Goal: Task Accomplishment & Management: Complete application form

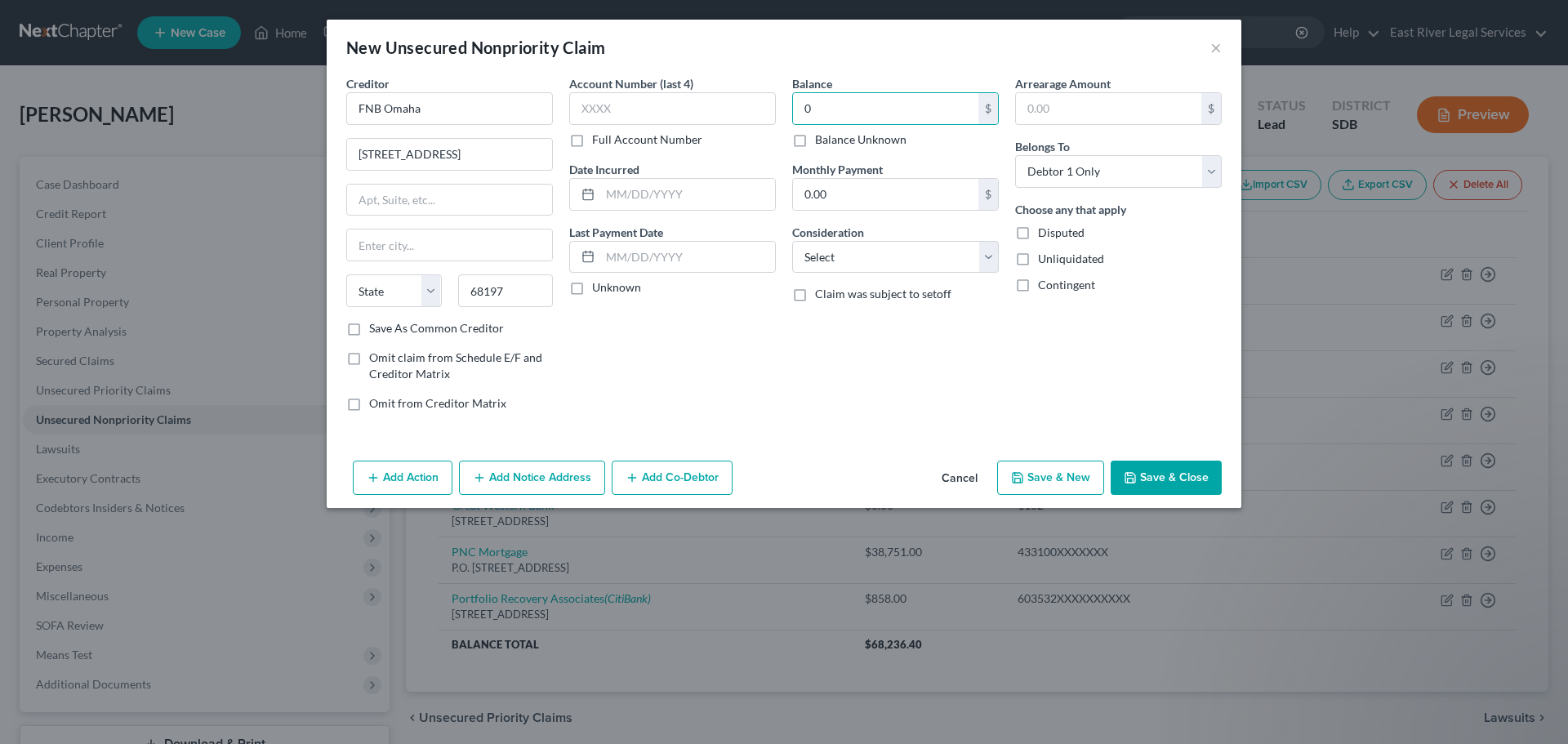
select select "0"
click at [527, 297] on input "68197" at bounding box center [506, 291] width 96 height 33
click at [510, 292] on input "68197" at bounding box center [506, 291] width 96 height 33
click at [409, 276] on select "State [US_STATE] AK AR AZ CA CO CT DE DC [GEOGRAPHIC_DATA] [GEOGRAPHIC_DATA] GU…" at bounding box center [394, 291] width 96 height 33
select select "30"
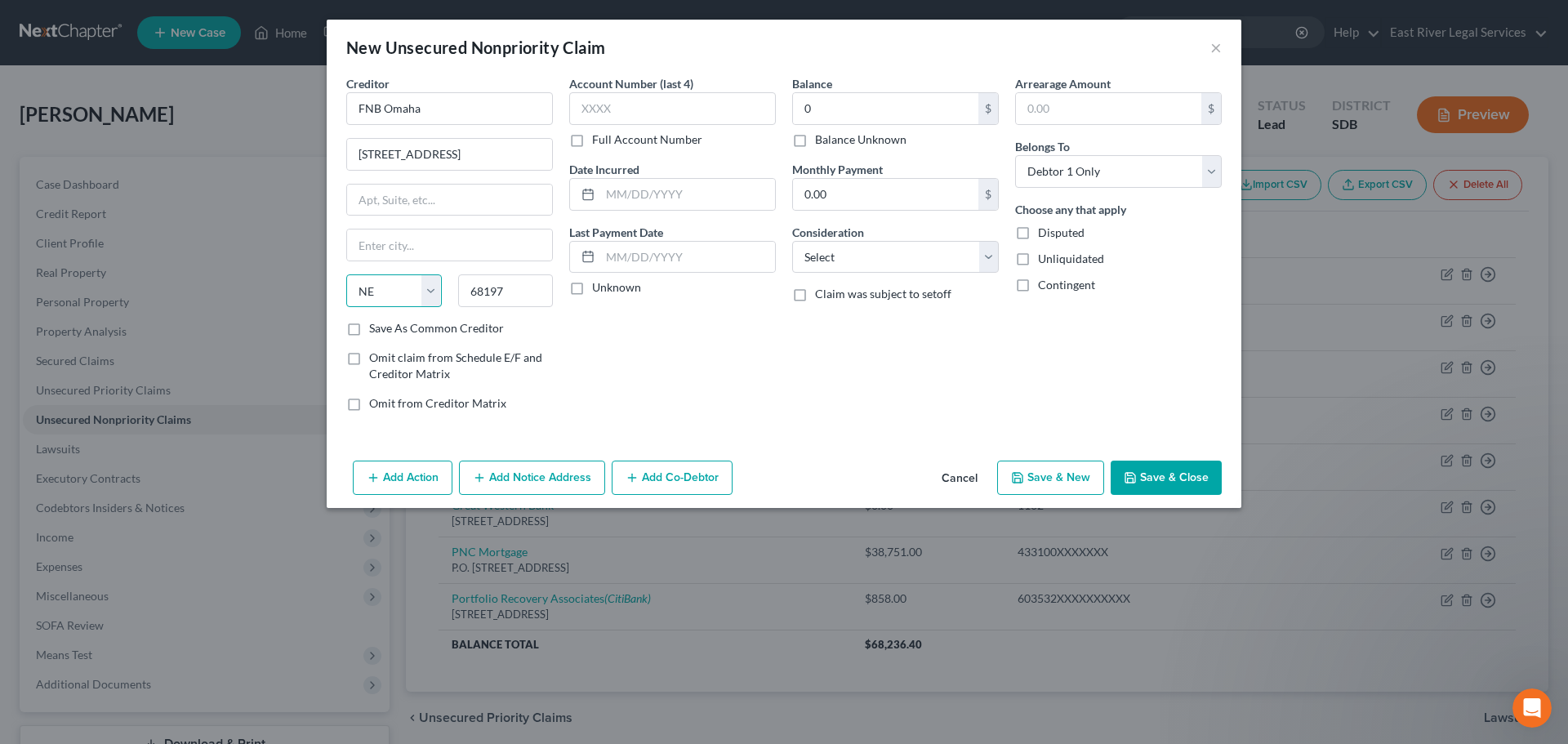
click at [347, 275] on select "State [US_STATE] AK AR AZ CA CO CT DE DC [GEOGRAPHIC_DATA] [GEOGRAPHIC_DATA] GU…" at bounding box center [394, 291] width 96 height 33
click at [368, 235] on input "text" at bounding box center [450, 244] width 205 height 31
type input "[GEOGRAPHIC_DATA]"
click at [659, 117] on input "text" at bounding box center [672, 108] width 206 height 33
click at [592, 139] on label "Full Account Number" at bounding box center [647, 139] width 110 height 16
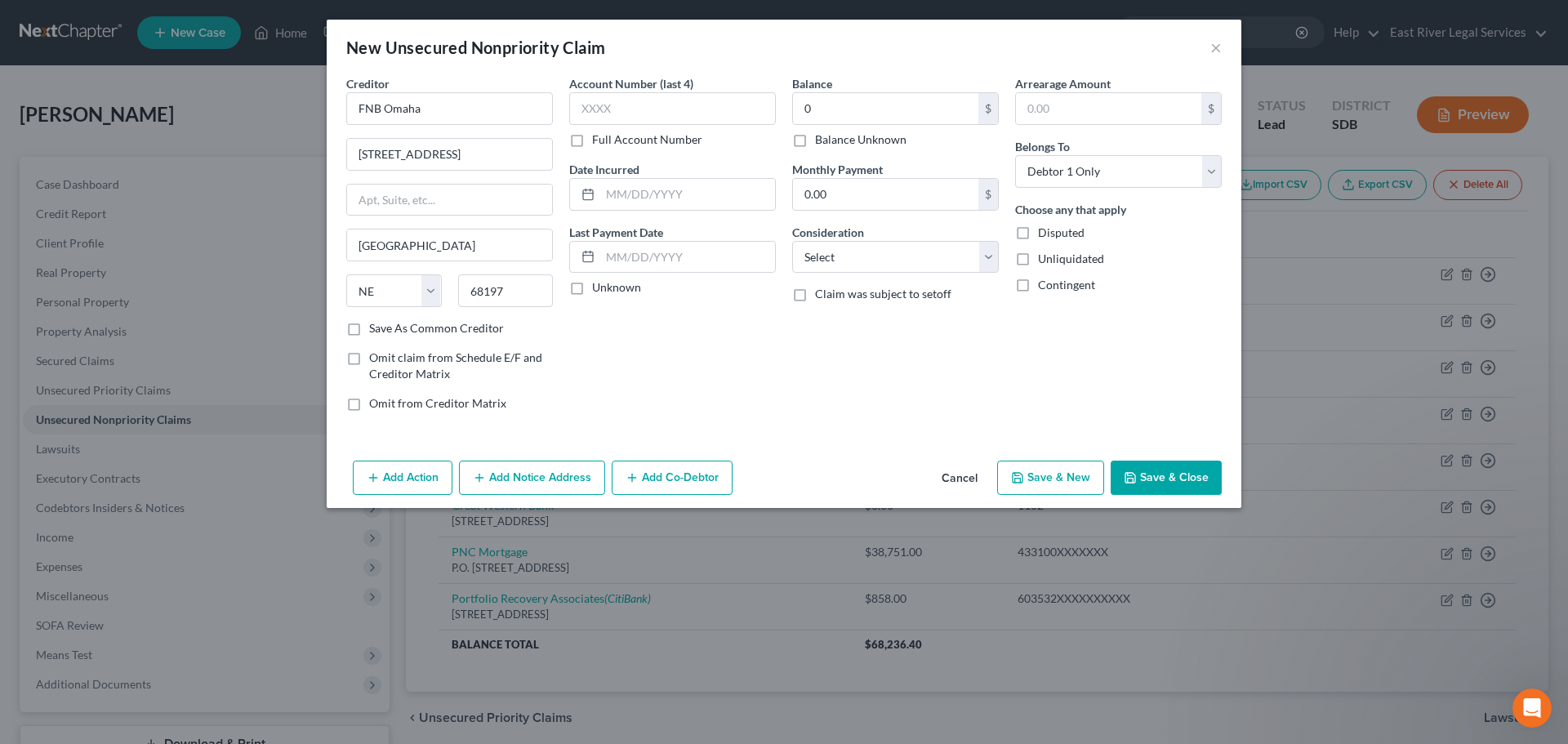
click at [598, 139] on input "Full Account Number" at bounding box center [603, 136] width 10 height 10
click at [594, 110] on input "text" at bounding box center [672, 108] width 206 height 33
type input "69229342378****"
click at [920, 187] on input "0.00" at bounding box center [886, 194] width 186 height 31
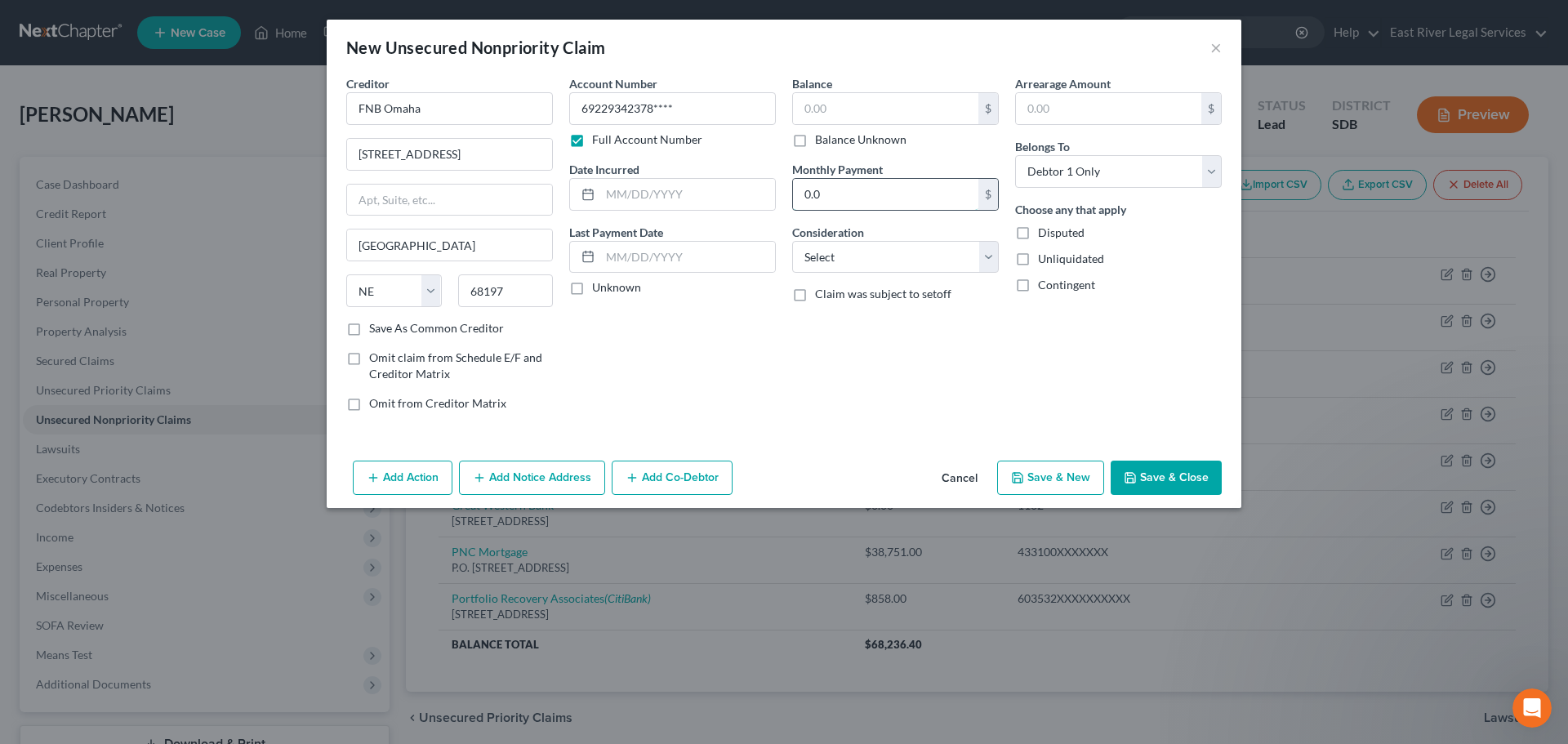
type input "0.00"
click at [831, 395] on div "Balance $ Balance Unknown Balance Undetermined $ Balance Unknown Monthly Paymen…" at bounding box center [895, 249] width 223 height 349
click at [911, 402] on div "Balance $ Balance Unknown Balance Undetermined $ Balance Unknown Monthly Paymen…" at bounding box center [895, 249] width 223 height 349
click at [965, 483] on button "Cancel" at bounding box center [960, 478] width 62 height 33
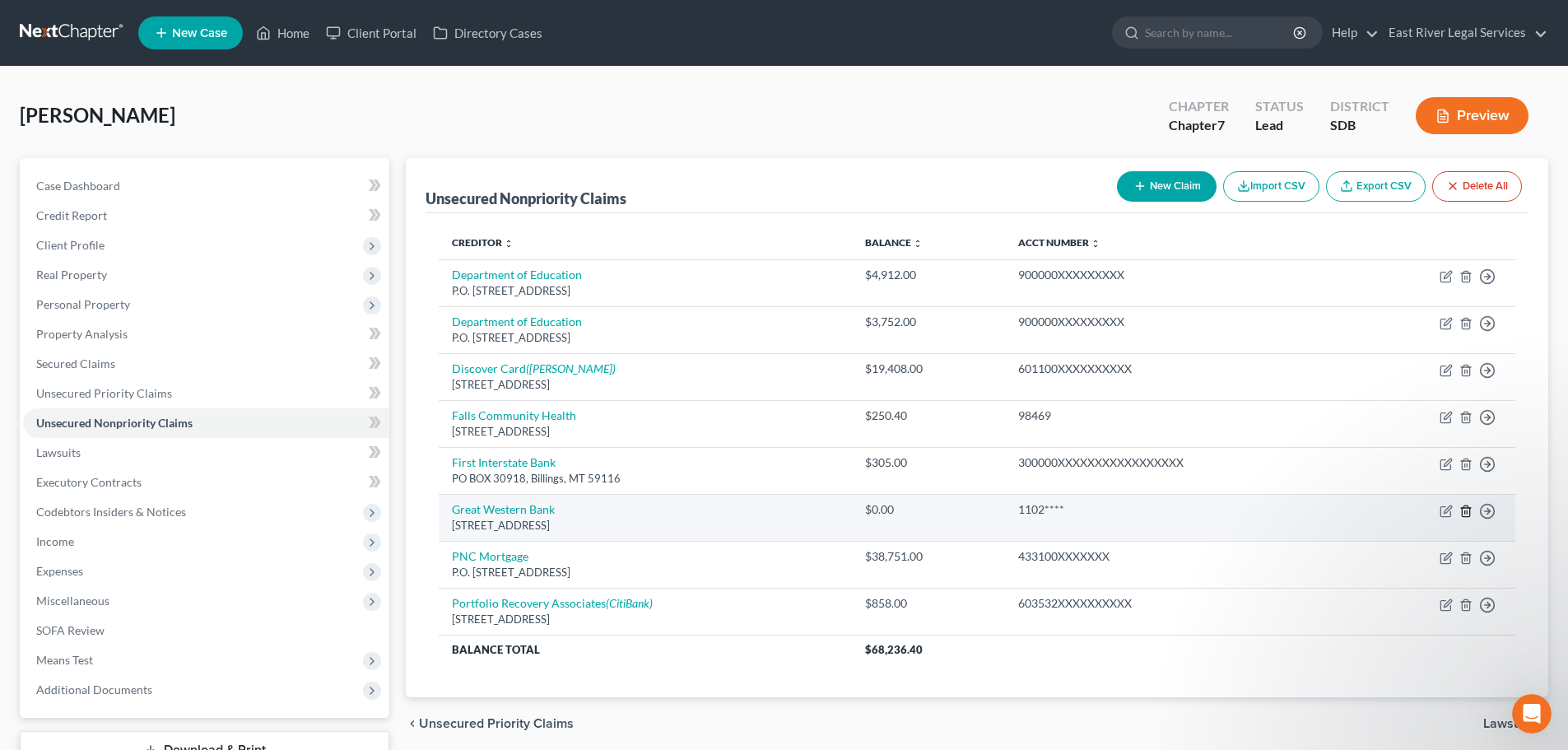
click at [1465, 514] on icon "button" at bounding box center [1466, 511] width 13 height 13
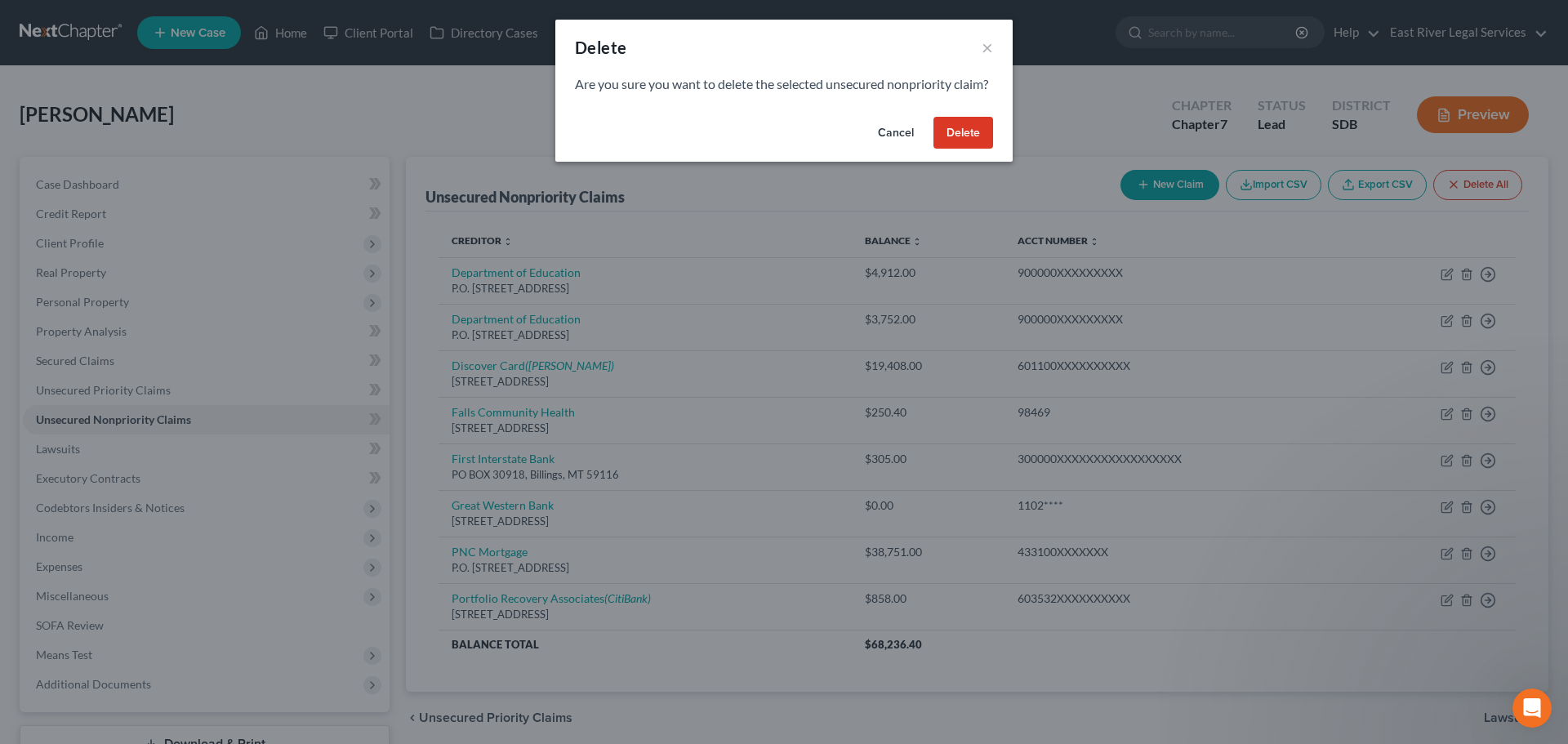
click at [948, 150] on button "Delete" at bounding box center [963, 133] width 60 height 33
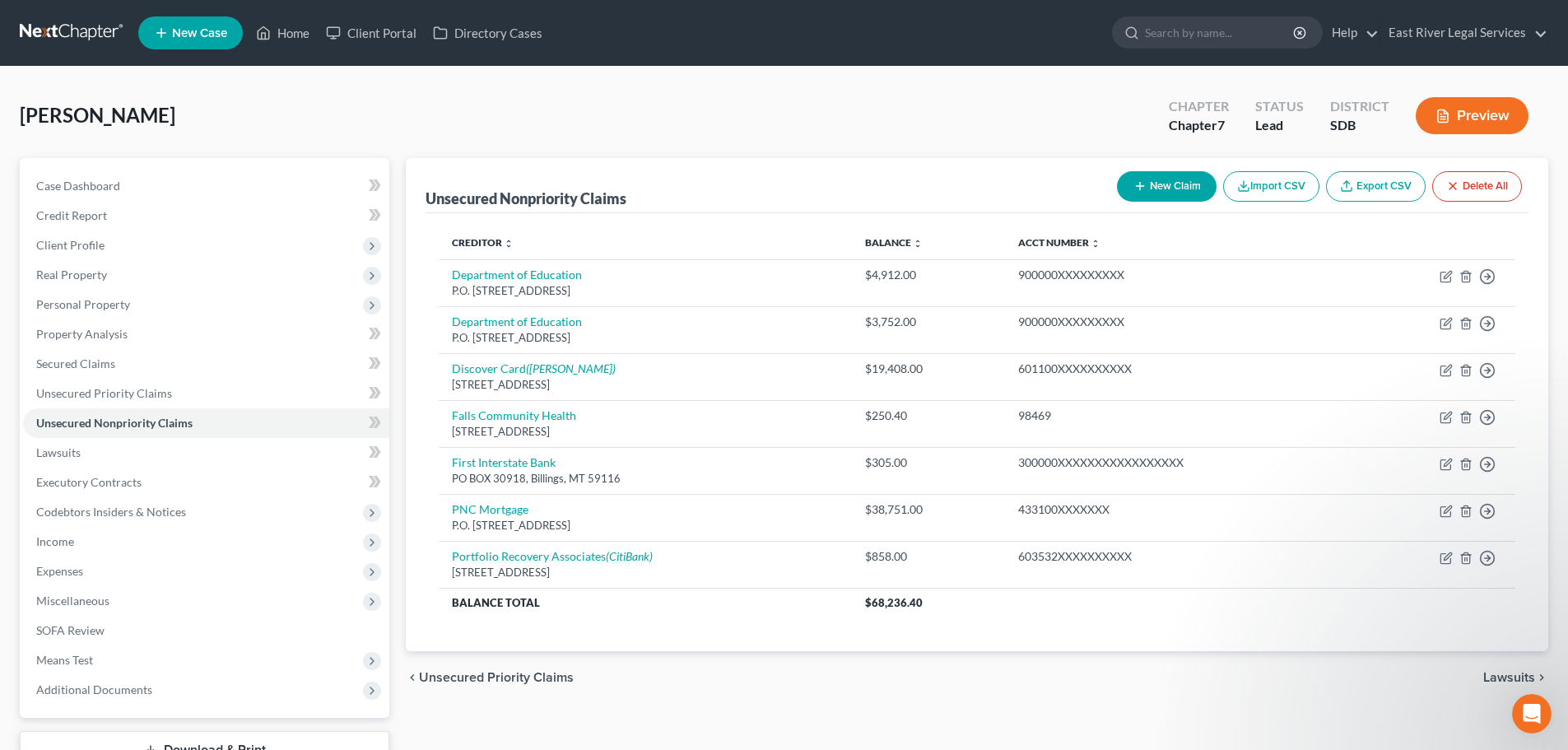
click at [1162, 185] on button "New Claim" at bounding box center [1167, 186] width 99 height 31
select select "0"
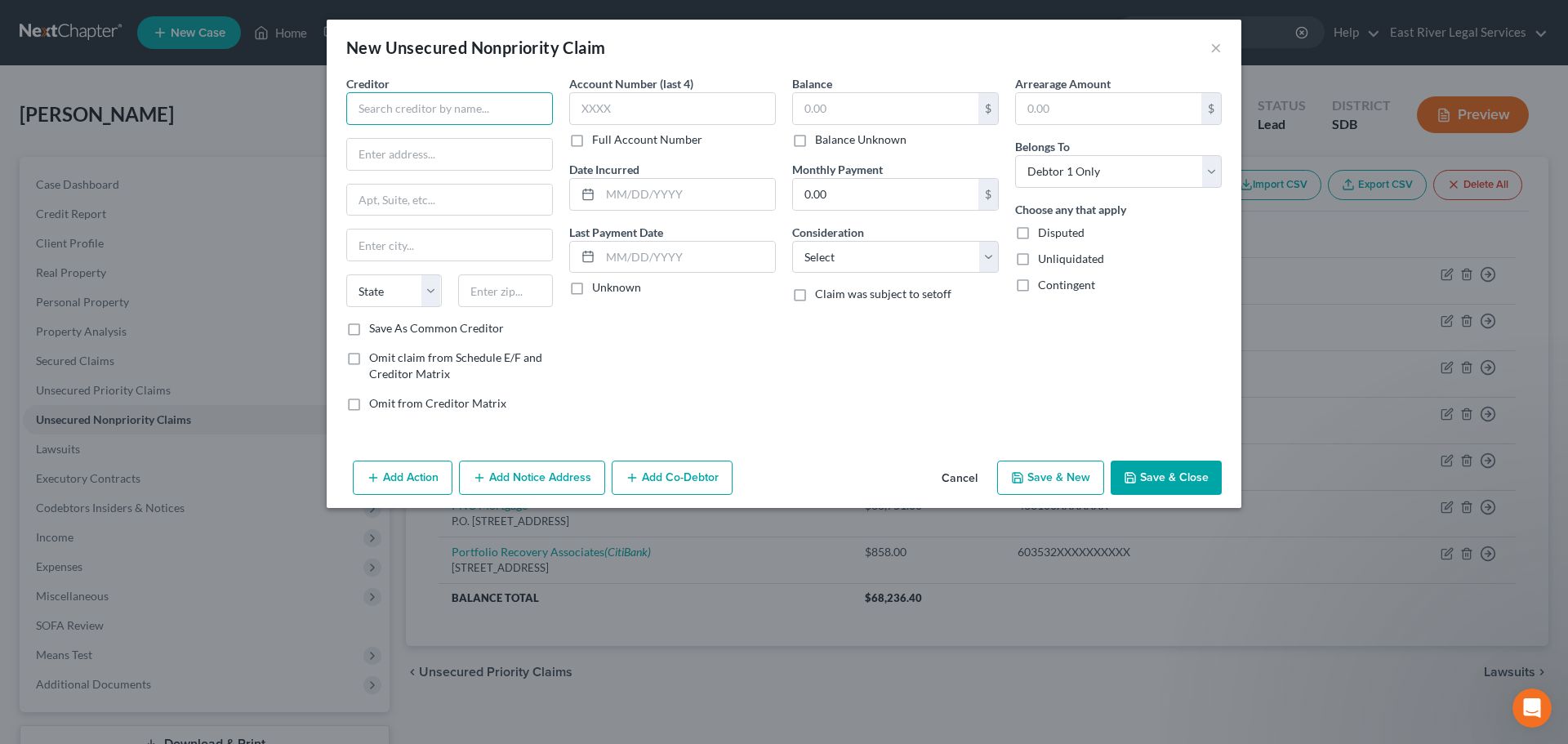
click at [418, 121] on input "text" at bounding box center [450, 108] width 206 height 33
type input "Xcel Energy"
type input "P.O. Box 4176"
click at [508, 291] on input "601997" at bounding box center [506, 291] width 96 height 33
type input "60197"
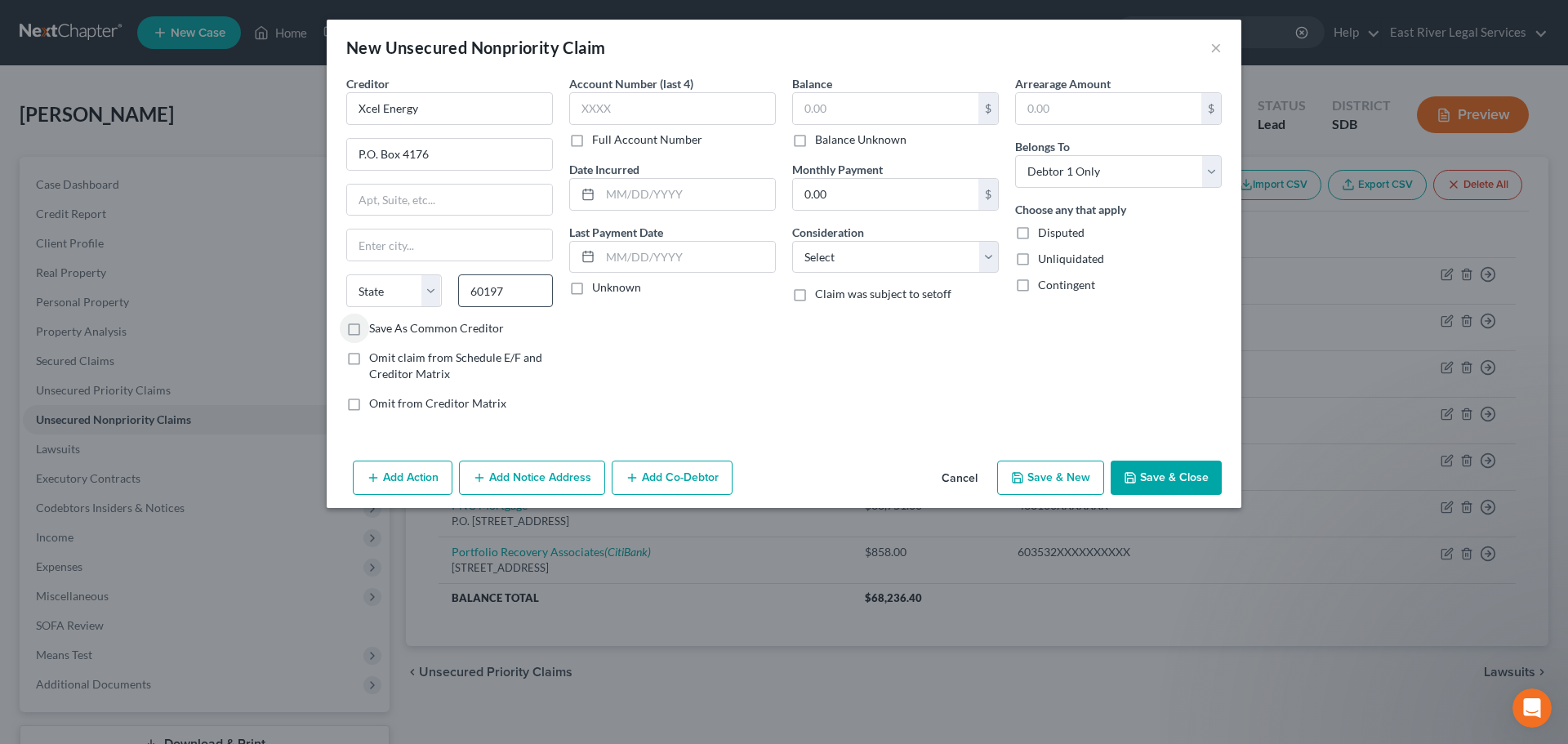
type input "[PERSON_NAME] Stream"
select select "14"
click at [592, 140] on label "Full Account Number" at bounding box center [647, 139] width 110 height 16
click at [598, 140] on input "Full Account Number" at bounding box center [603, 136] width 10 height 10
click at [578, 103] on input "text" at bounding box center [672, 108] width 206 height 33
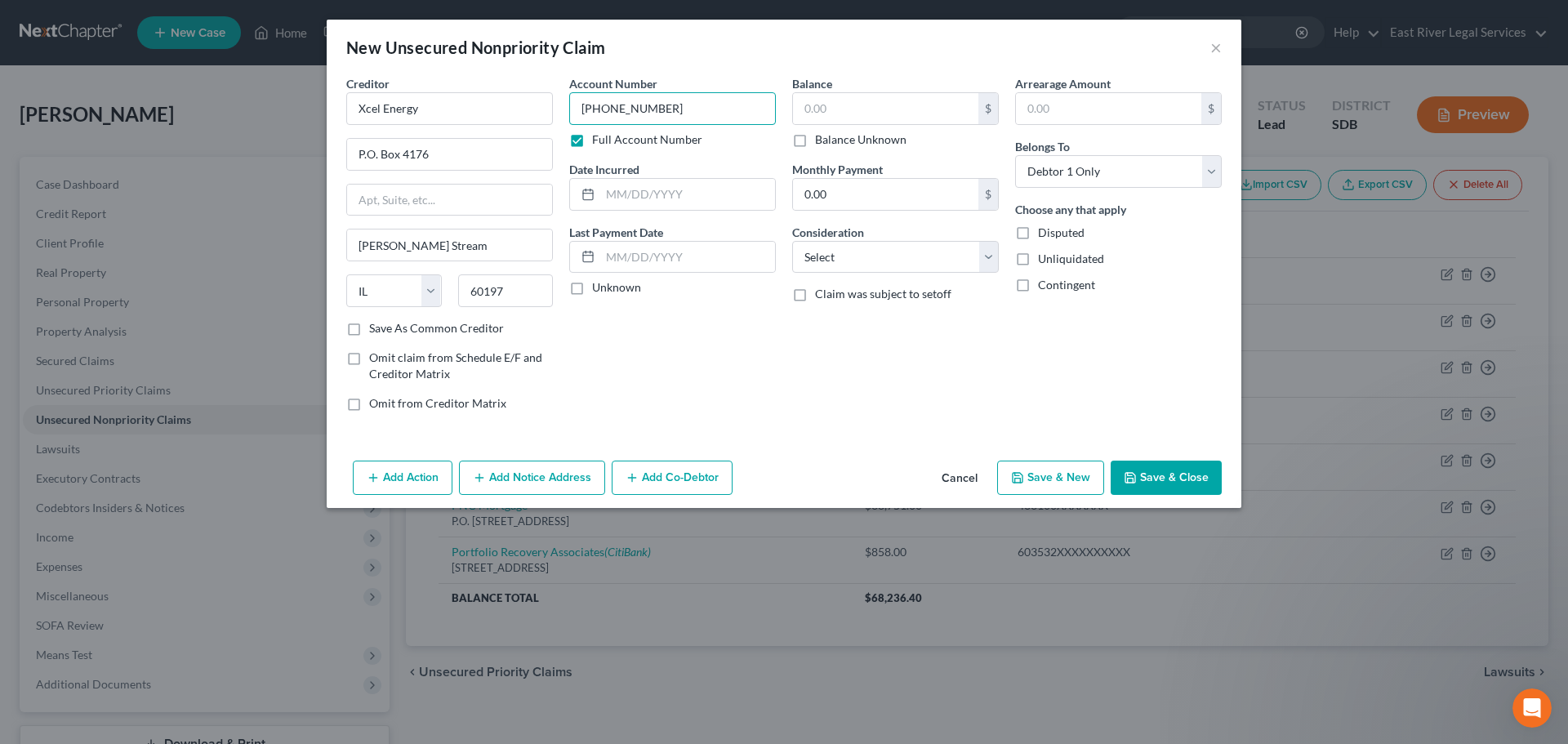
type input "[PHONE_NUMBER]"
click at [876, 100] on input "text" at bounding box center [886, 108] width 186 height 31
click at [935, 110] on input "187." at bounding box center [886, 108] width 186 height 31
type input "187.94"
click at [904, 270] on select "Select Cable / Satellite Services Collection Agency Credit Card Debt Debt Couns…" at bounding box center [896, 257] width 206 height 33
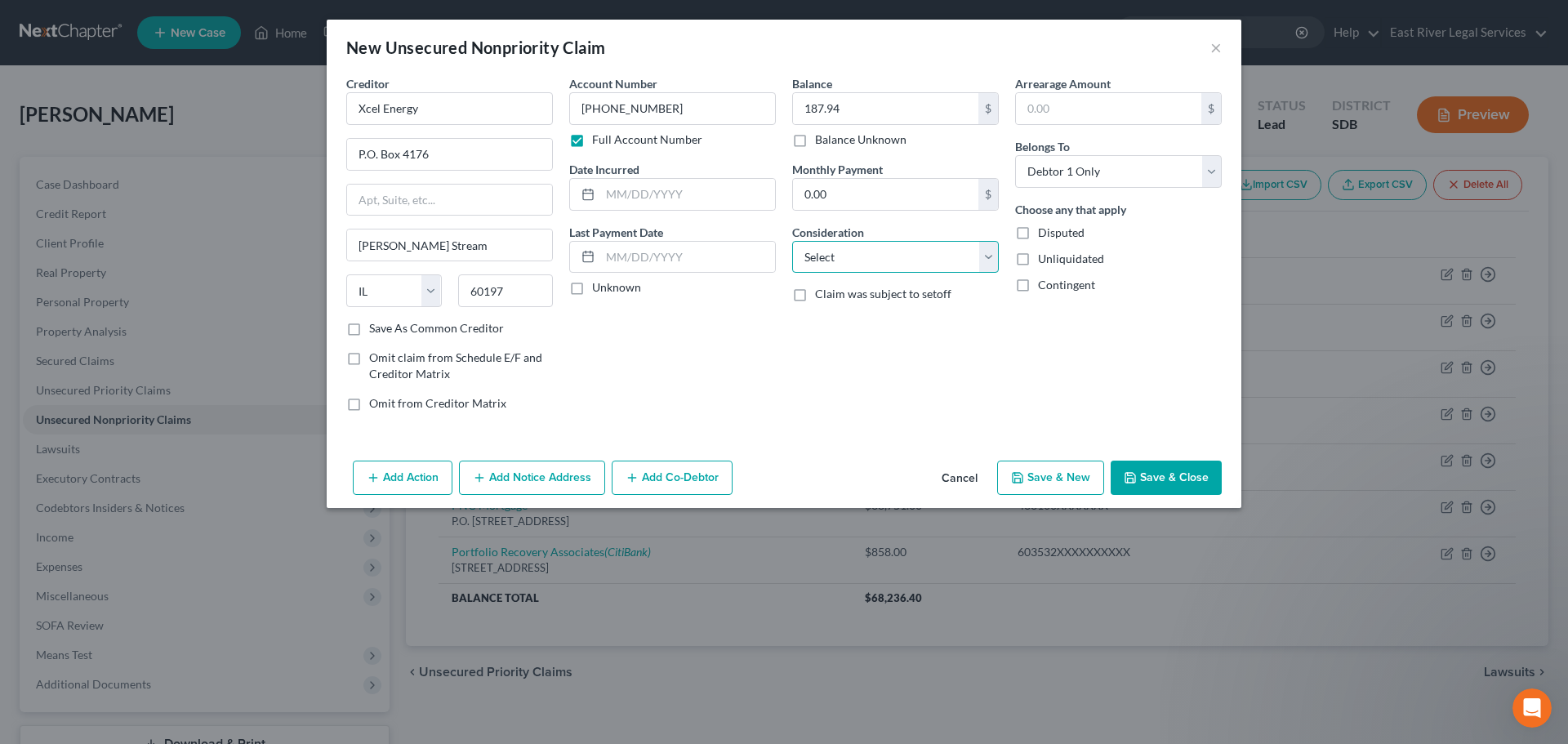
select select "20"
click at [793, 240] on select "Select Cable / Satellite Services Collection Agency Credit Card Debt Debt Couns…" at bounding box center [896, 257] width 206 height 33
click at [858, 407] on div "Balance 187.94 $ Balance Unknown Balance Undetermined 187.94 $ Balance Unknown …" at bounding box center [895, 249] width 223 height 349
click at [1058, 485] on button "Save & New" at bounding box center [1050, 478] width 107 height 34
select select "0"
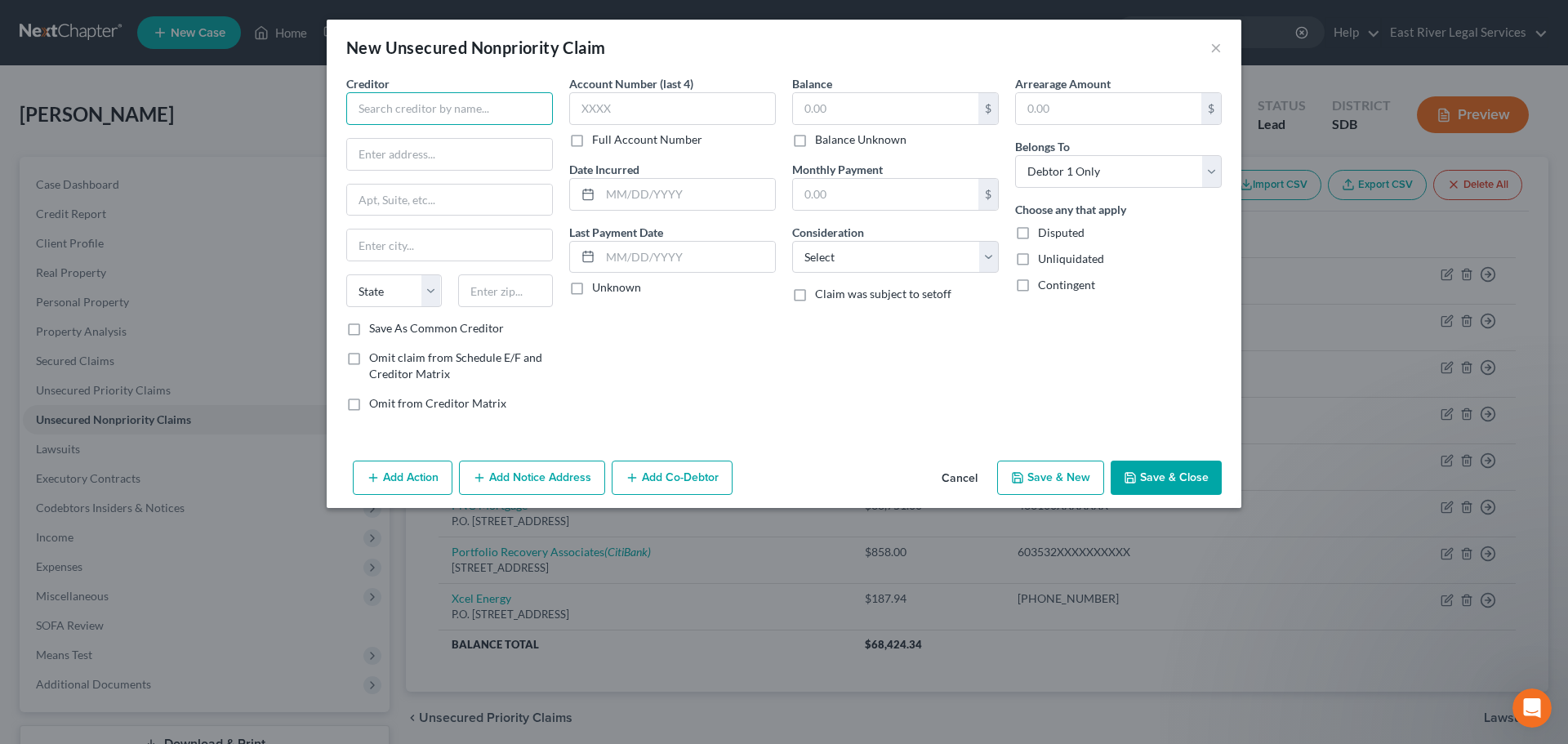
click at [395, 111] on input "text" at bounding box center [450, 108] width 206 height 33
click at [471, 109] on input "Sioux Falls Utility" at bounding box center [450, 108] width 206 height 33
type input "Sioux Falls Utilities"
type input "[STREET_ADDRESS]"
type input "P.O. Box 7401"
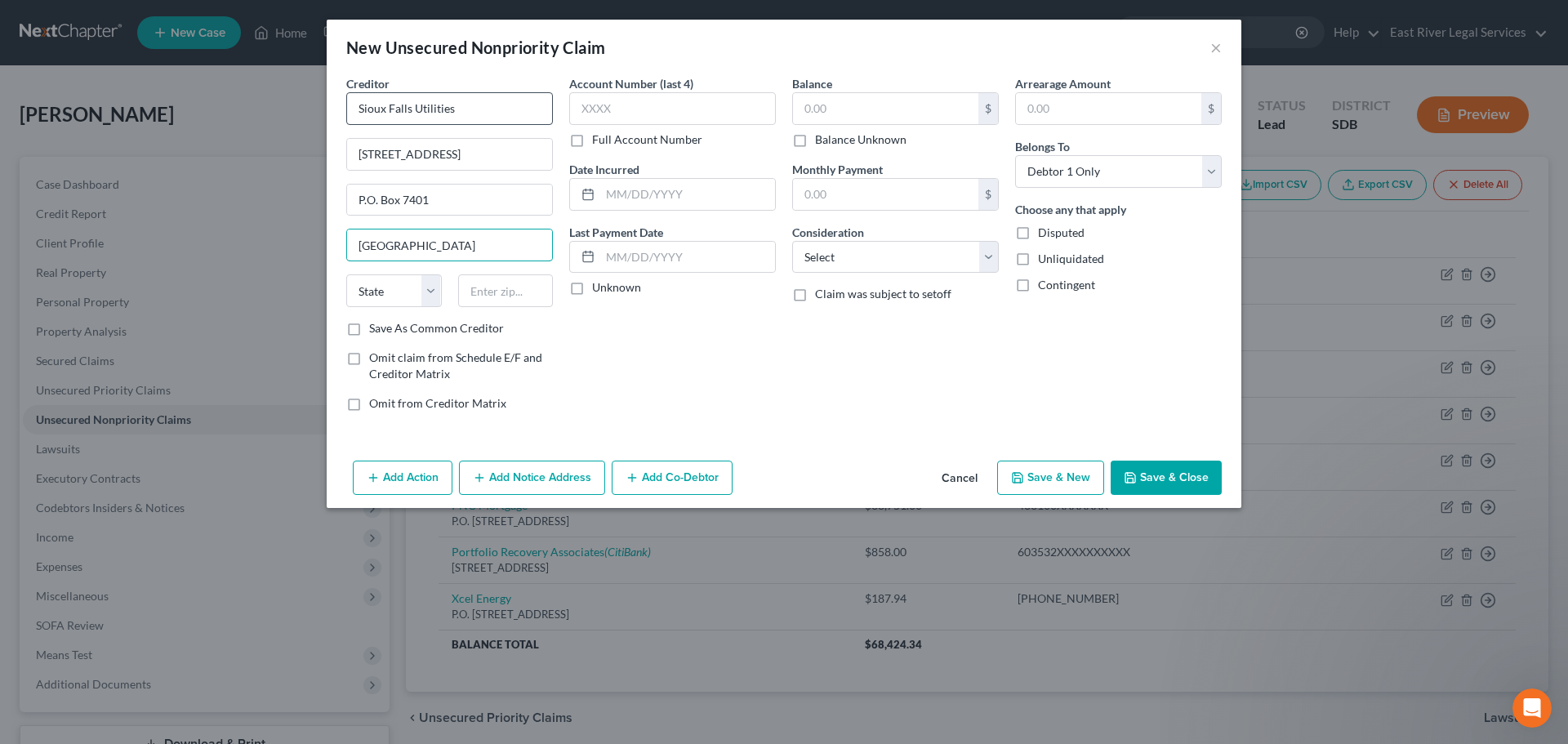
type input "[GEOGRAPHIC_DATA]"
select select "43"
type input "57117"
click at [592, 139] on label "Full Account Number" at bounding box center [647, 139] width 110 height 16
click at [598, 139] on input "Full Account Number" at bounding box center [603, 136] width 10 height 10
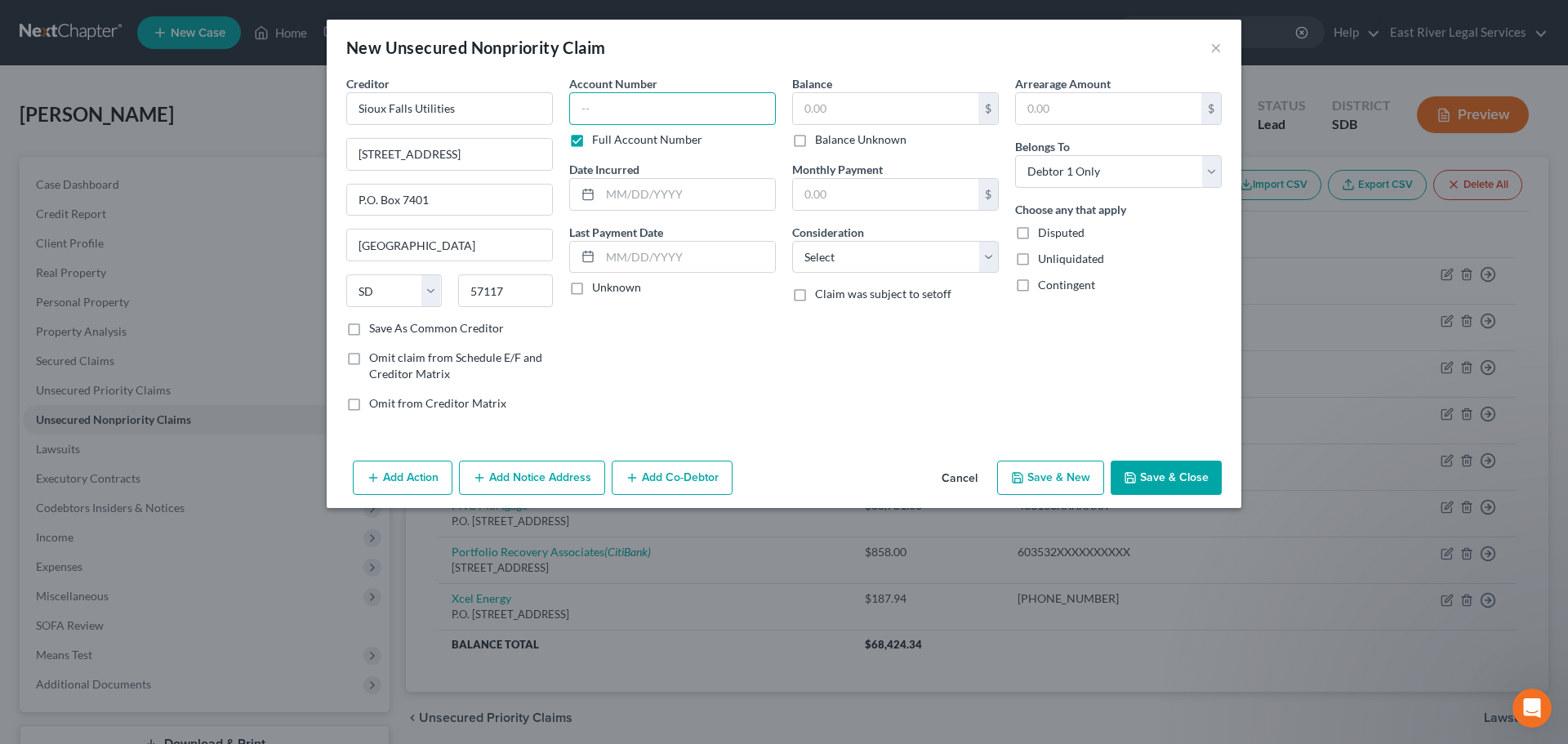
click at [590, 114] on input "text" at bounding box center [672, 108] width 206 height 33
paste input "50314190000190468"
type input "50314190000190468"
click at [820, 102] on input "text" at bounding box center [886, 108] width 186 height 31
type input "137.13"
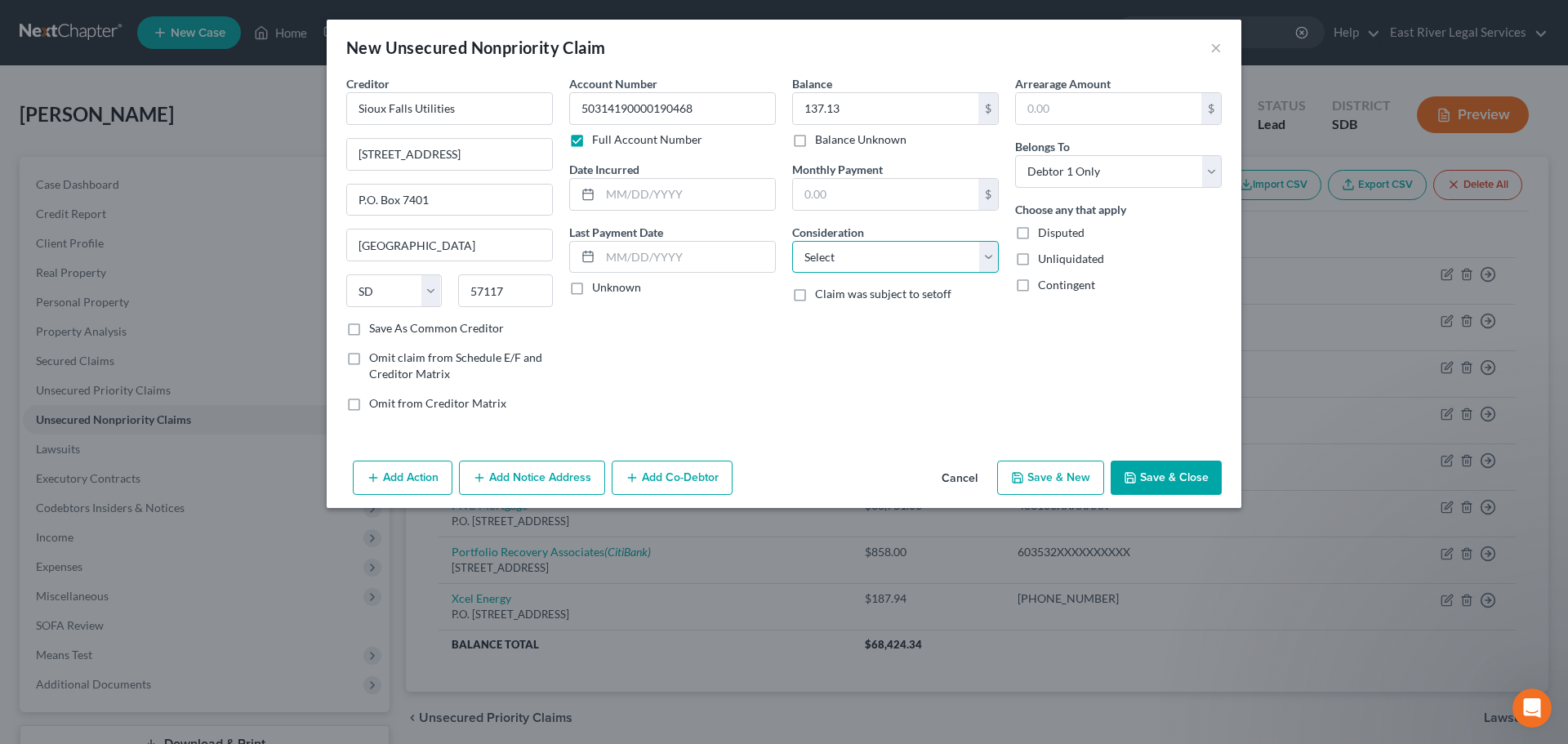
click at [817, 248] on select "Select Cable / Satellite Services Collection Agency Credit Card Debt Debt Couns…" at bounding box center [896, 257] width 206 height 33
select select "20"
click at [793, 240] on select "Select Cable / Satellite Services Collection Agency Credit Card Debt Debt Couns…" at bounding box center [896, 257] width 206 height 33
click at [1149, 472] on button "Save & Close" at bounding box center [1166, 478] width 111 height 34
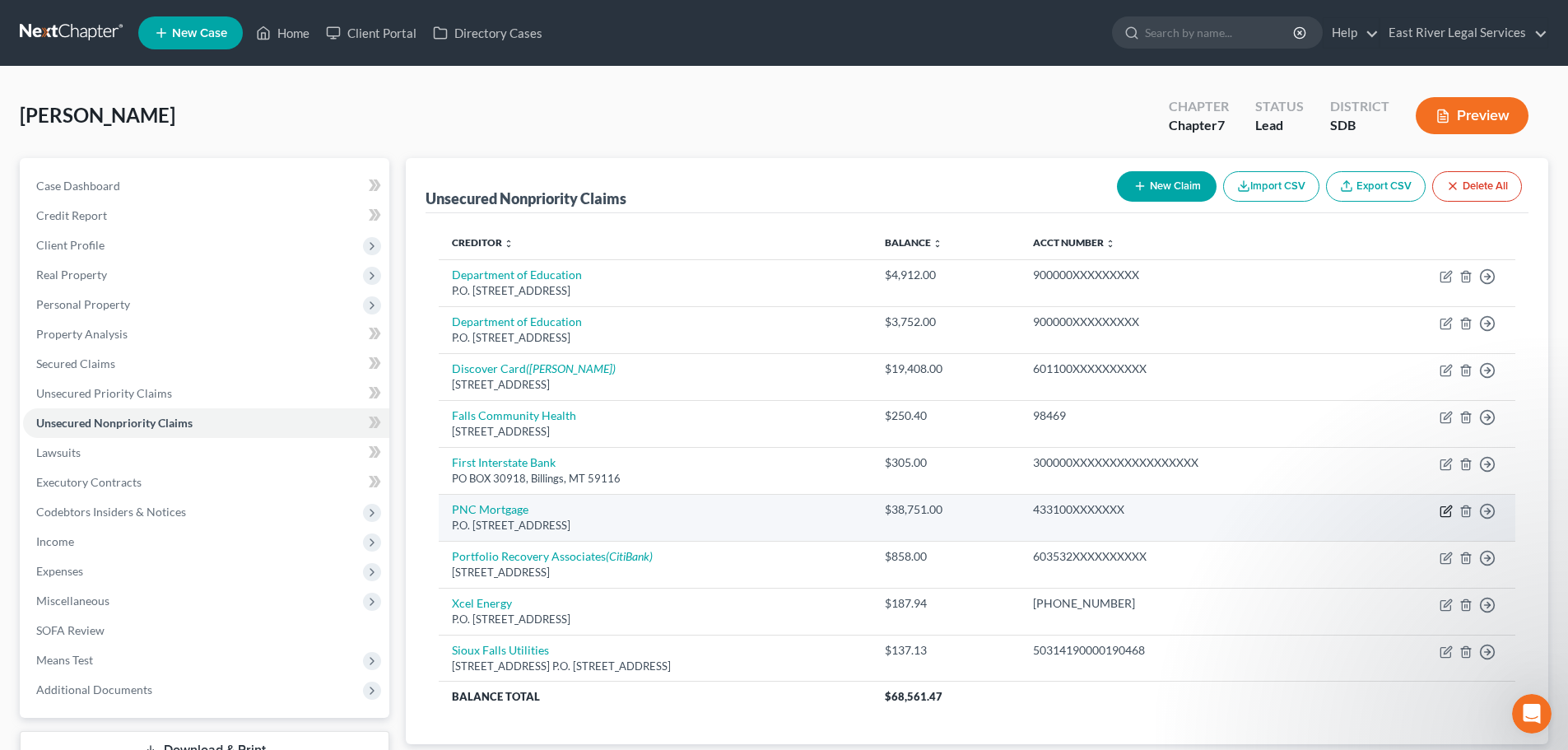
click at [1447, 512] on icon "button" at bounding box center [1448, 510] width 8 height 8
select select "36"
select select "11"
select select "0"
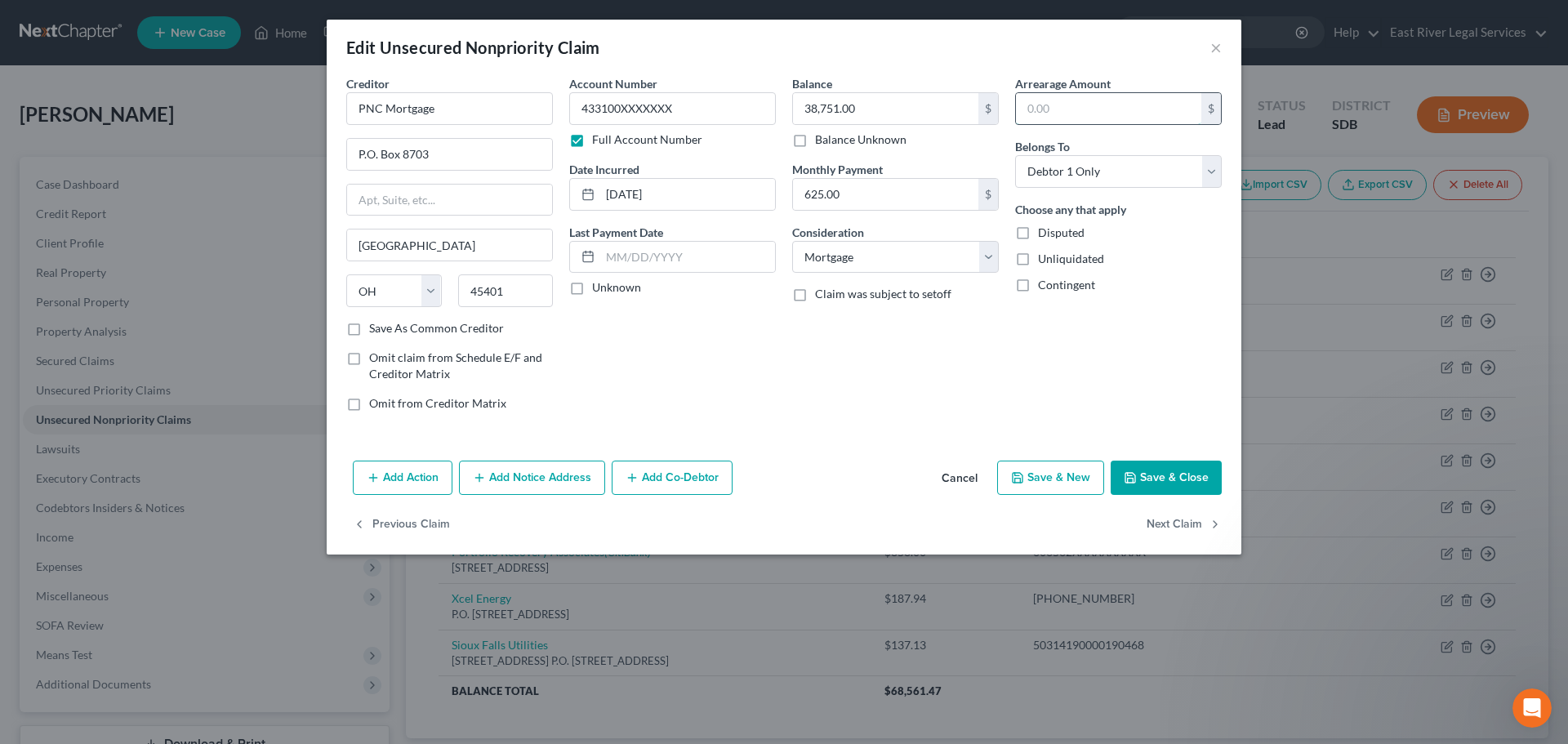
click at [1039, 98] on input "text" at bounding box center [1109, 108] width 186 height 31
type input "2,501.00"
click at [1163, 493] on button "Save & Close" at bounding box center [1166, 478] width 111 height 34
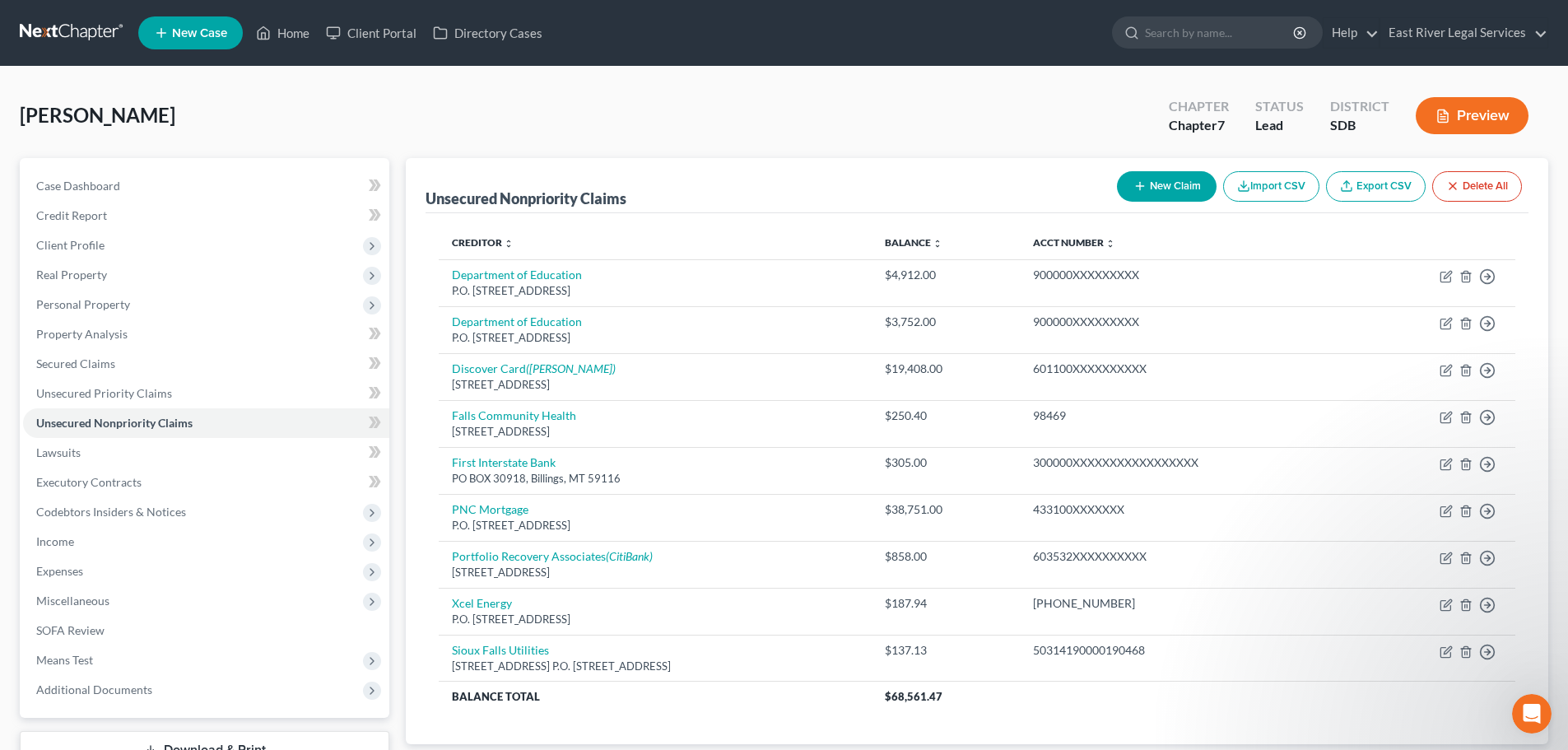
click at [1172, 181] on button "New Claim" at bounding box center [1167, 186] width 99 height 31
select select "0"
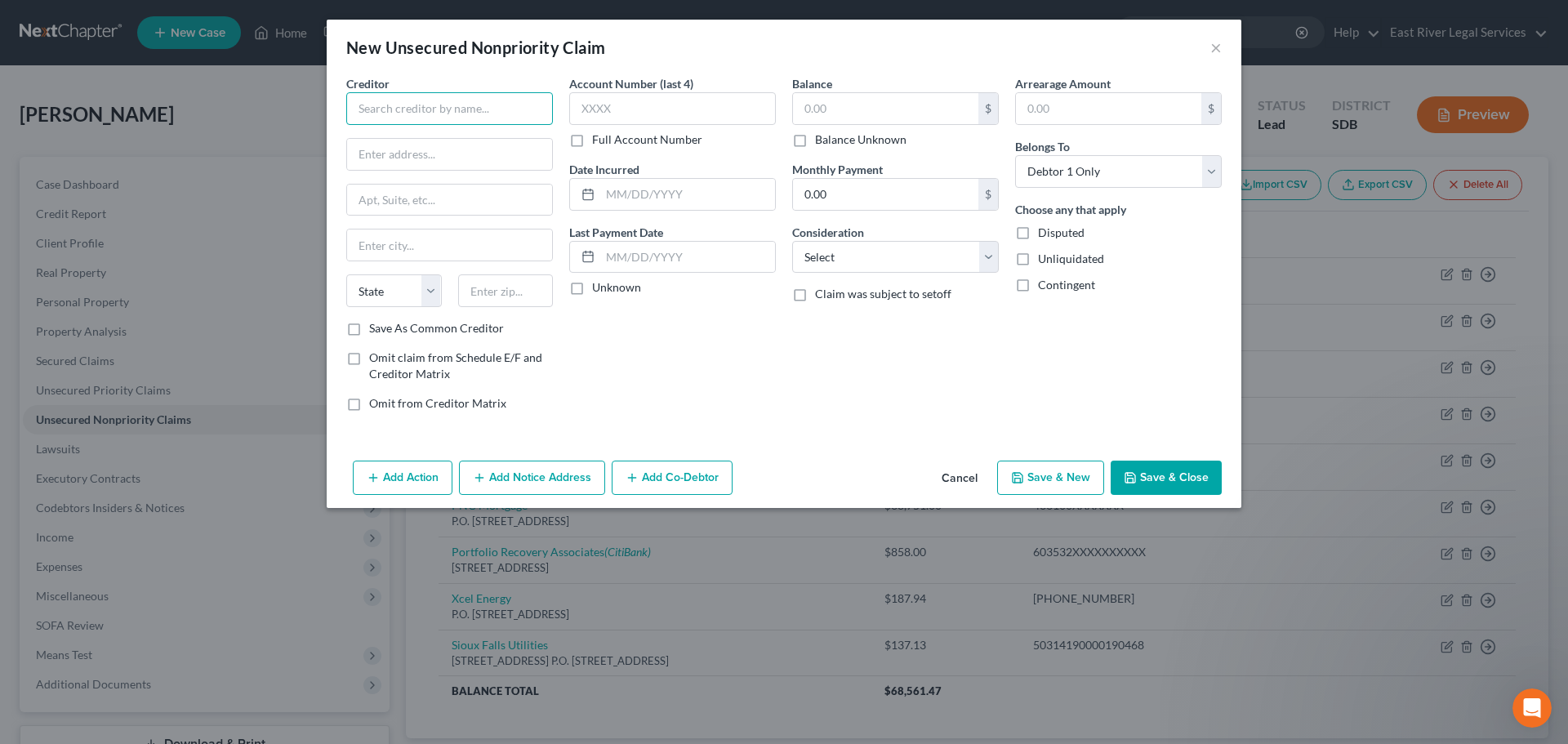
click at [401, 106] on input "text" at bounding box center [450, 108] width 206 height 33
type input "MidAmerican Energy Company"
type input "P.O. Box 8020"
type input "52808"
type input "[PERSON_NAME]"
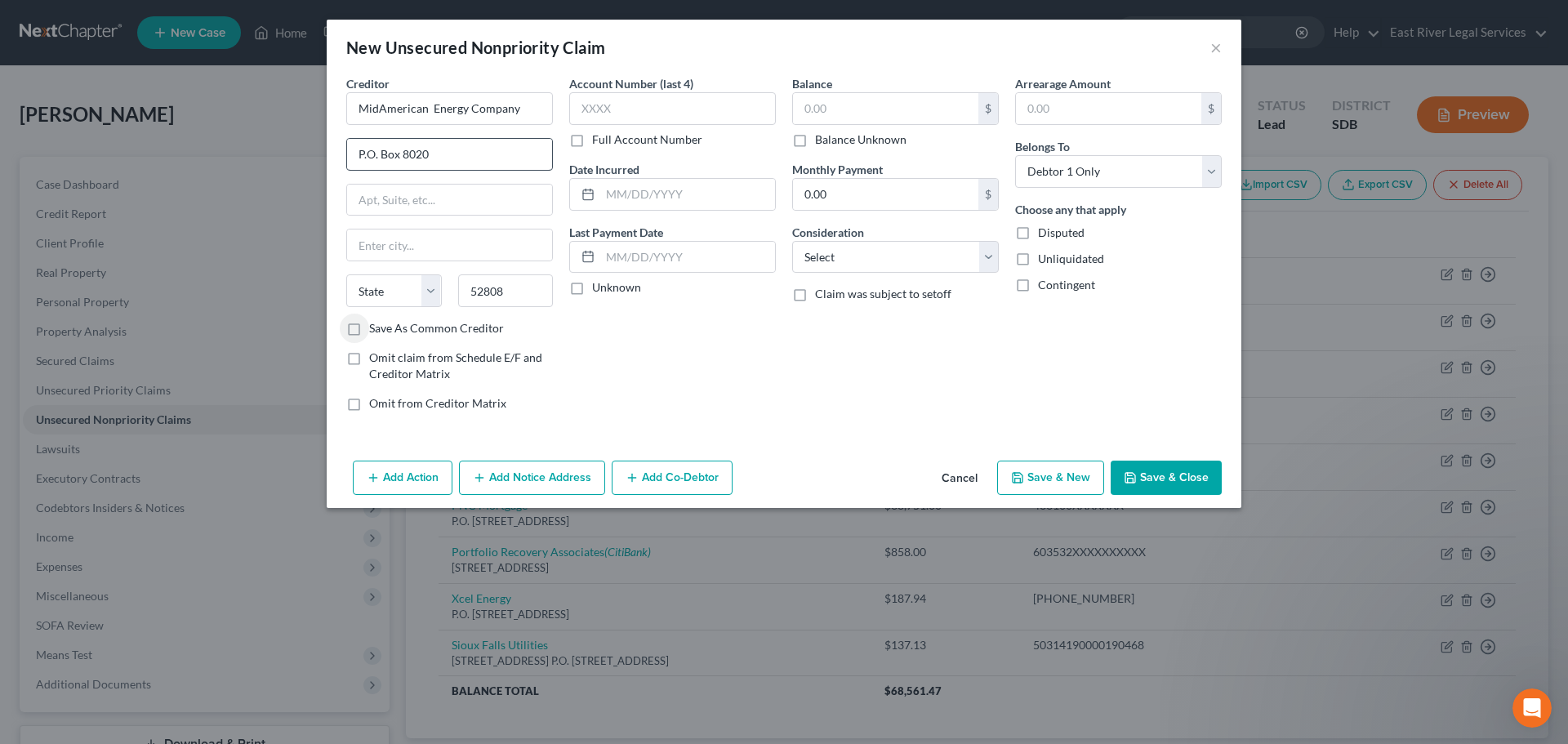
select select "16"
